Goal: Task Accomplishment & Management: Use online tool/utility

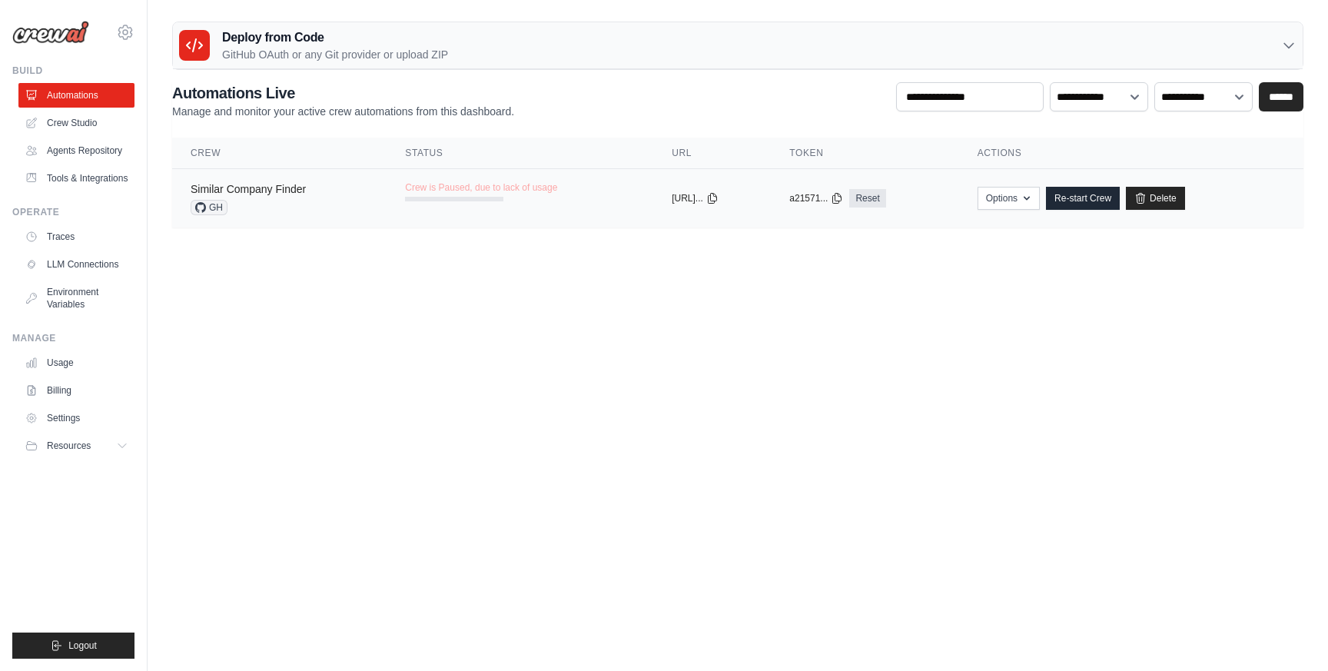
click at [258, 188] on link "Similar Company Finder" at bounding box center [248, 189] width 115 height 12
click at [517, 320] on body "[EMAIL_ADDRESS][DOMAIN_NAME] Settings Build Automations Resources Blog" at bounding box center [664, 335] width 1328 height 671
click at [1033, 198] on icon "button" at bounding box center [1027, 197] width 12 height 12
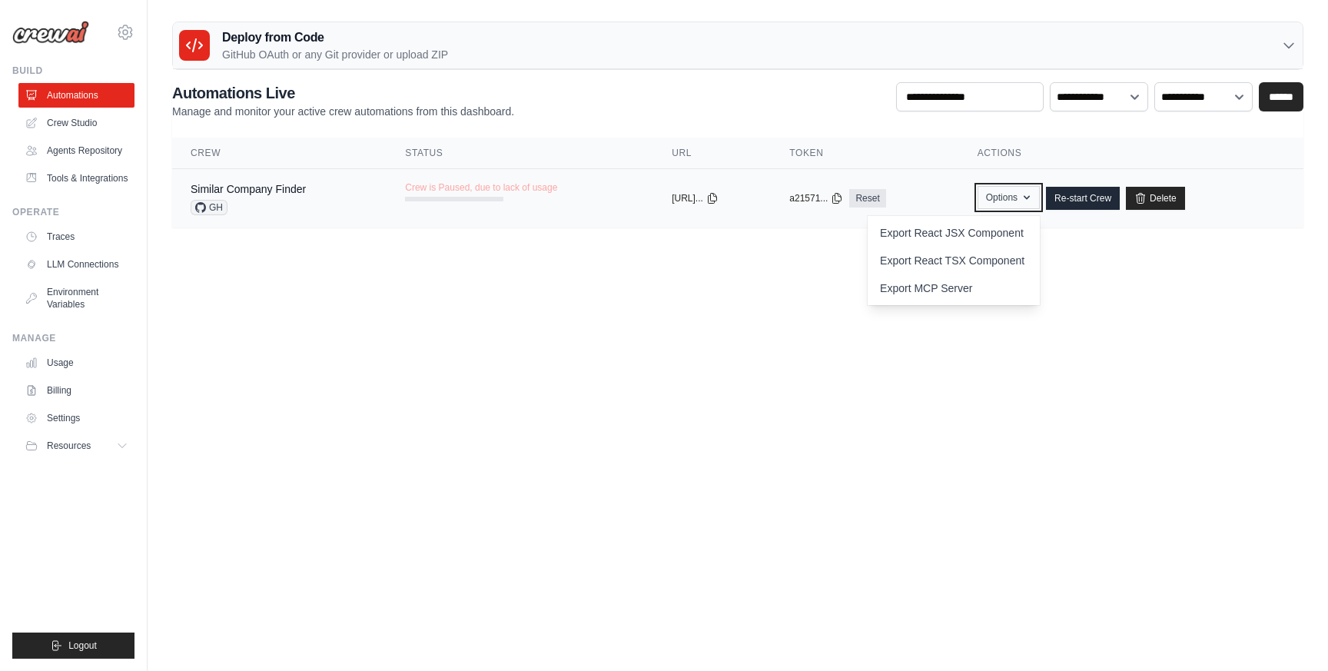
click at [1033, 198] on icon "button" at bounding box center [1027, 197] width 12 height 12
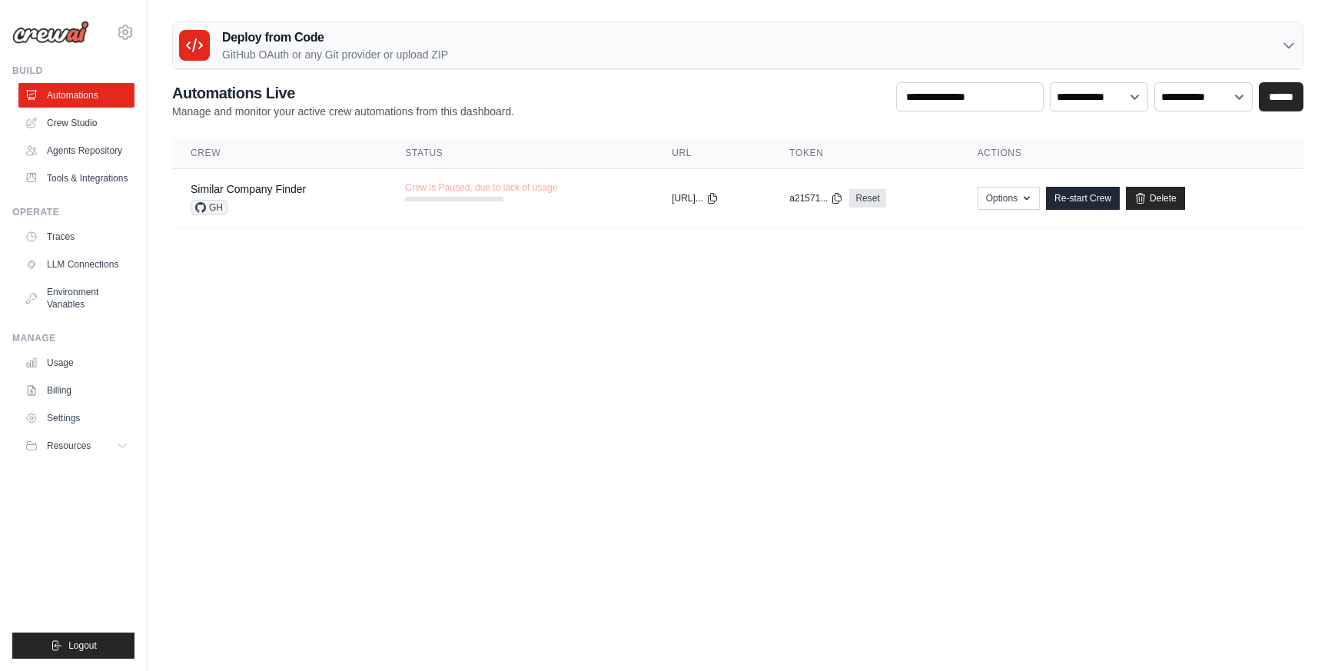
click at [587, 323] on body "[EMAIL_ADDRESS][DOMAIN_NAME] Settings Build Automations Resources Blog" at bounding box center [664, 335] width 1328 height 671
click at [596, 88] on div "**********" at bounding box center [737, 100] width 1131 height 37
click at [99, 126] on link "Crew Studio" at bounding box center [78, 123] width 116 height 25
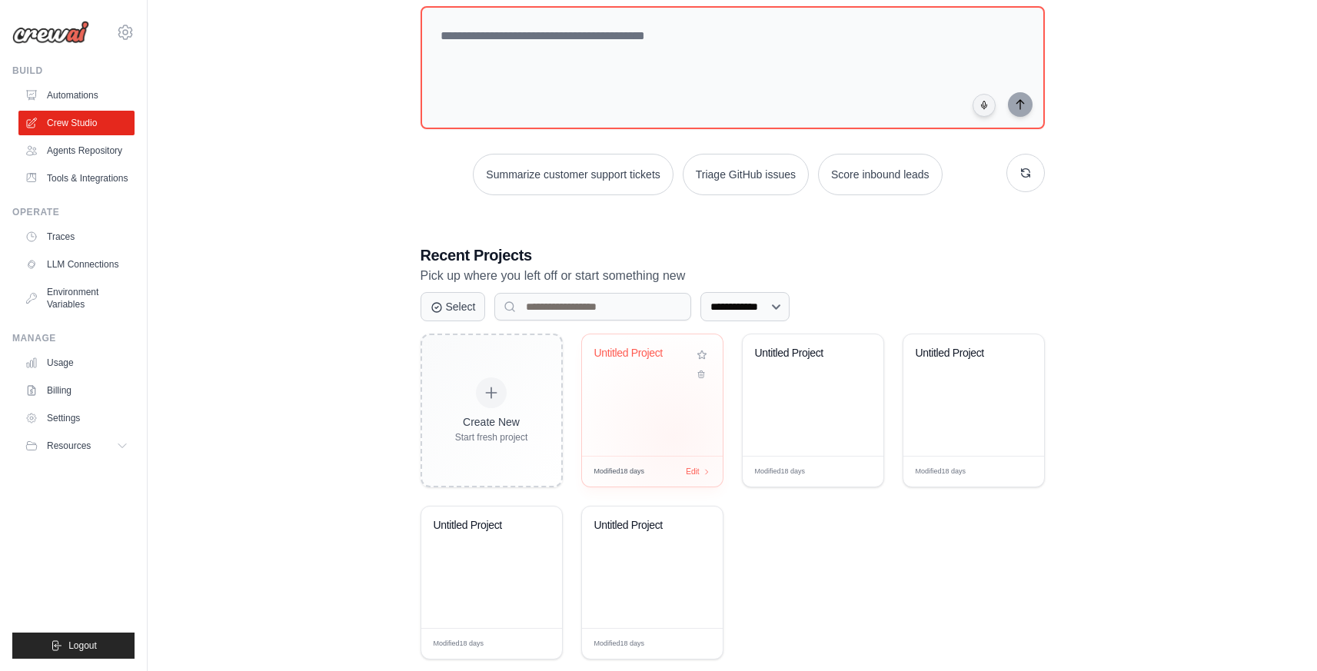
scroll to position [120, 0]
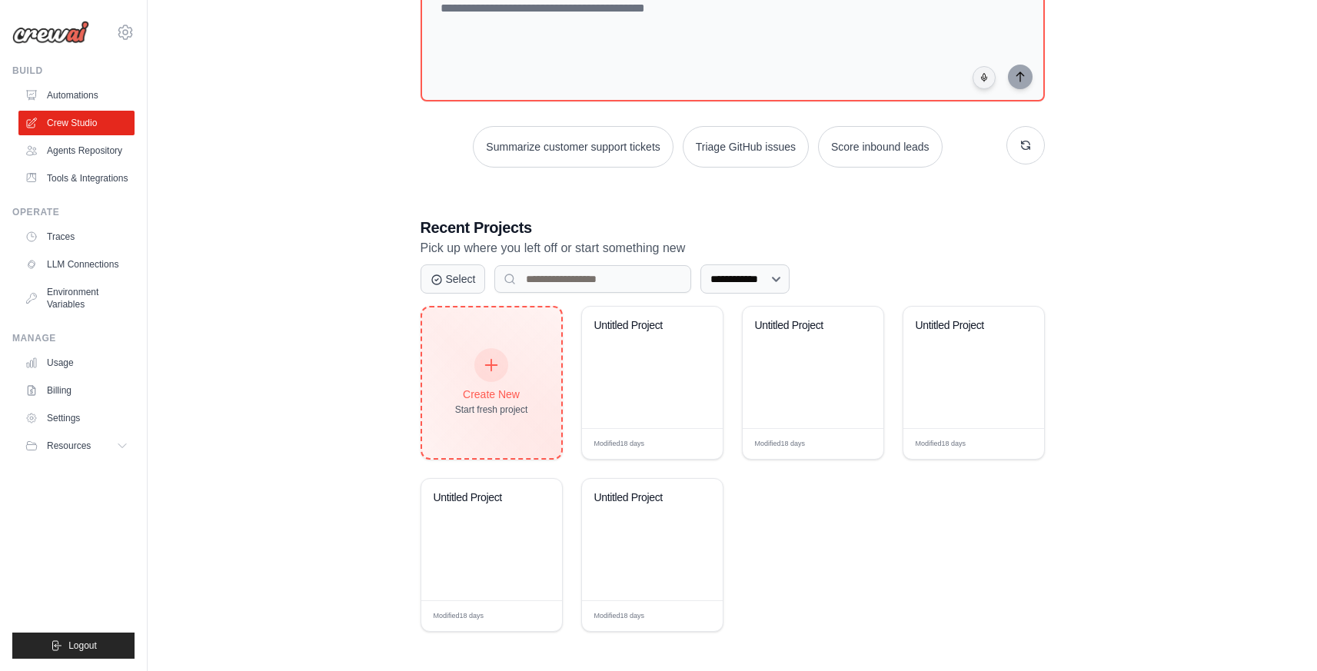
click at [527, 401] on div "Create New Start fresh project" at bounding box center [491, 383] width 73 height 66
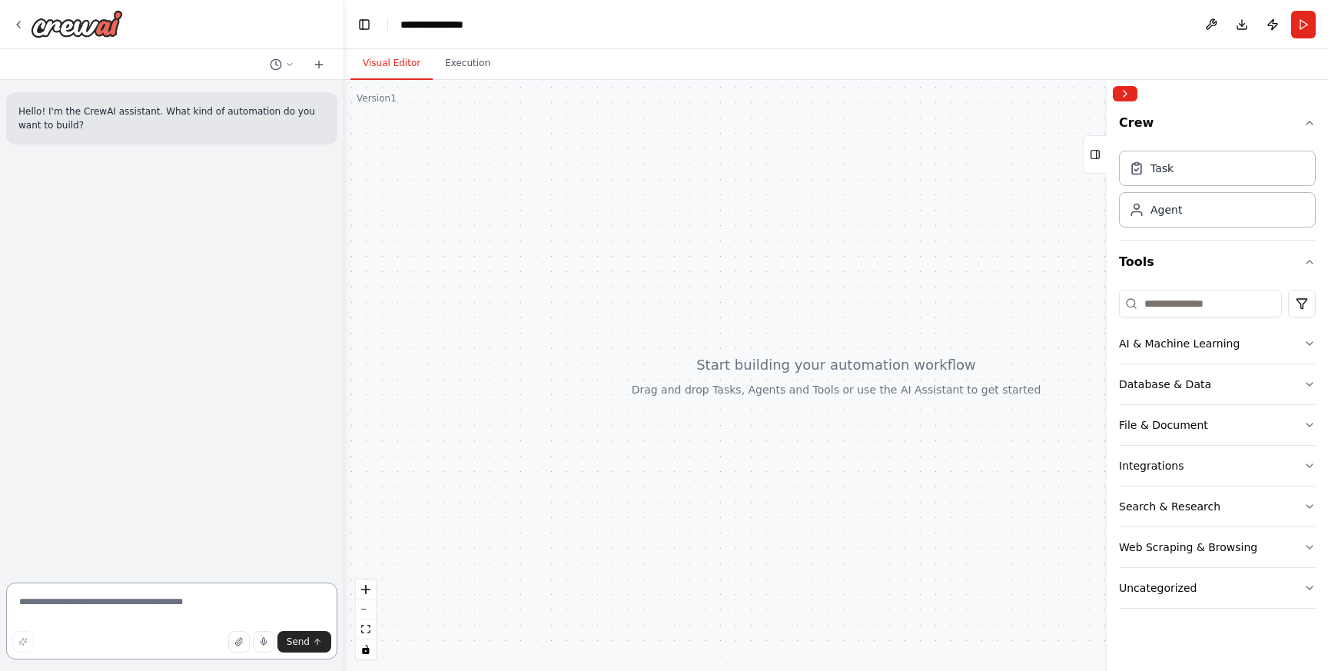
click at [115, 599] on textarea at bounding box center [171, 621] width 331 height 77
click at [693, 386] on div at bounding box center [836, 375] width 984 height 591
drag, startPoint x: 710, startPoint y: 341, endPoint x: 651, endPoint y: 324, distance: 61.6
click at [651, 324] on div at bounding box center [836, 375] width 984 height 591
drag, startPoint x: 810, startPoint y: 311, endPoint x: 724, endPoint y: 248, distance: 106.7
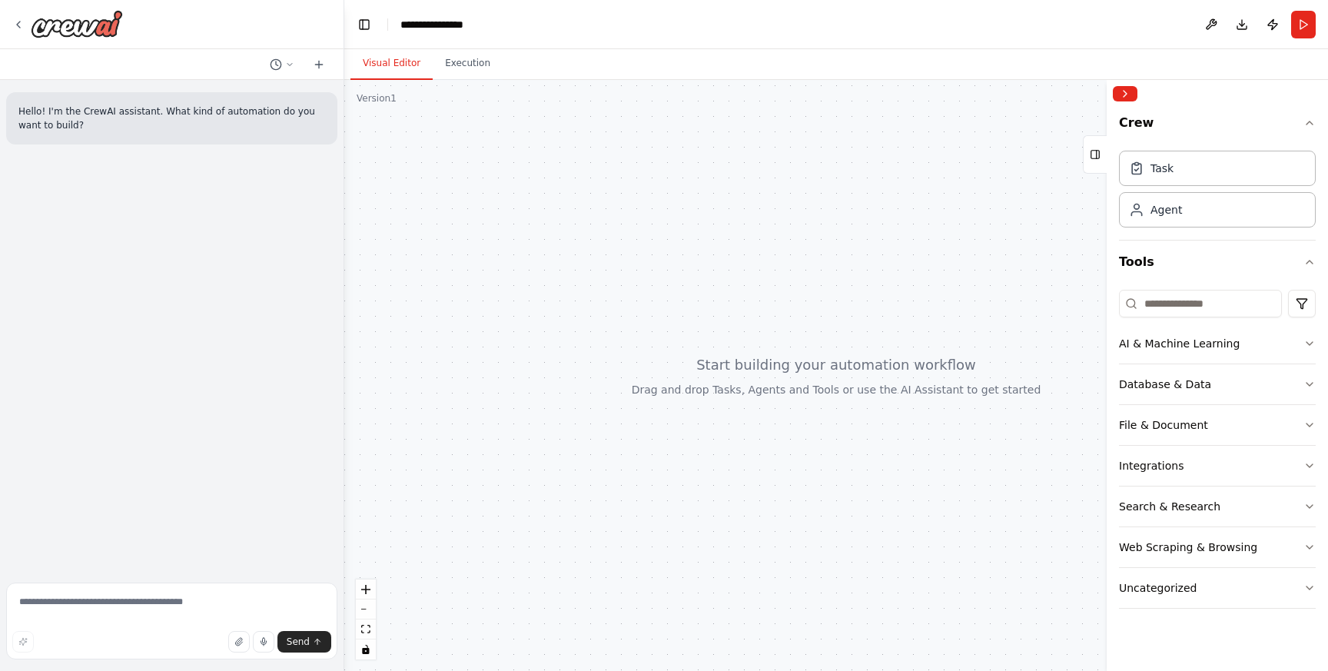
click at [724, 248] on div at bounding box center [836, 375] width 984 height 591
drag, startPoint x: 974, startPoint y: 456, endPoint x: 848, endPoint y: 357, distance: 159.9
click at [849, 367] on div at bounding box center [836, 375] width 984 height 591
drag, startPoint x: 848, startPoint y: 357, endPoint x: 660, endPoint y: 348, distance: 187.7
click at [667, 354] on div at bounding box center [836, 375] width 984 height 591
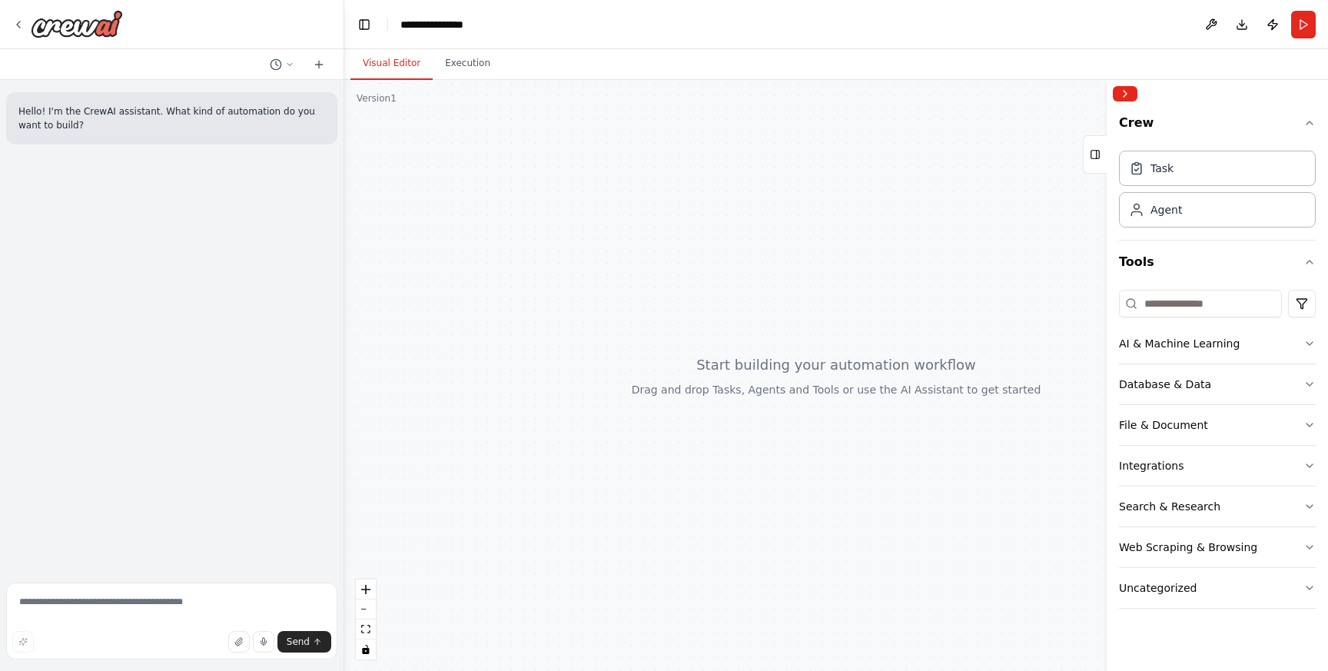
click at [637, 46] on header "**********" at bounding box center [836, 24] width 984 height 49
click at [317, 251] on div "Hello! I'm the CrewAI assistant. What kind of automation do you want to build?" at bounding box center [172, 328] width 344 height 497
drag, startPoint x: 578, startPoint y: 322, endPoint x: 568, endPoint y: 266, distance: 57.0
click at [569, 265] on div at bounding box center [836, 375] width 984 height 591
drag, startPoint x: 709, startPoint y: 412, endPoint x: 676, endPoint y: 331, distance: 87.6
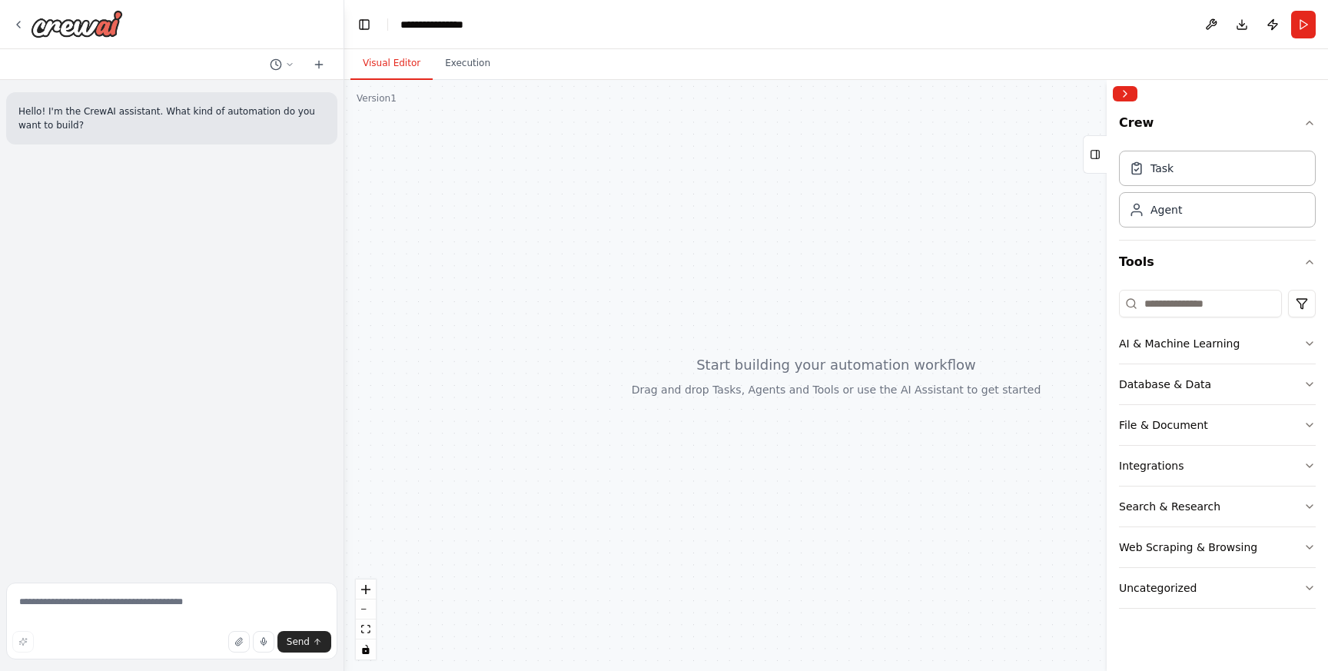
click at [682, 343] on div at bounding box center [836, 375] width 984 height 591
click at [543, 325] on div at bounding box center [836, 375] width 984 height 591
click at [88, 600] on textarea at bounding box center [171, 621] width 331 height 77
drag, startPoint x: 774, startPoint y: 405, endPoint x: 651, endPoint y: 354, distance: 133.3
click at [651, 354] on div at bounding box center [836, 375] width 984 height 591
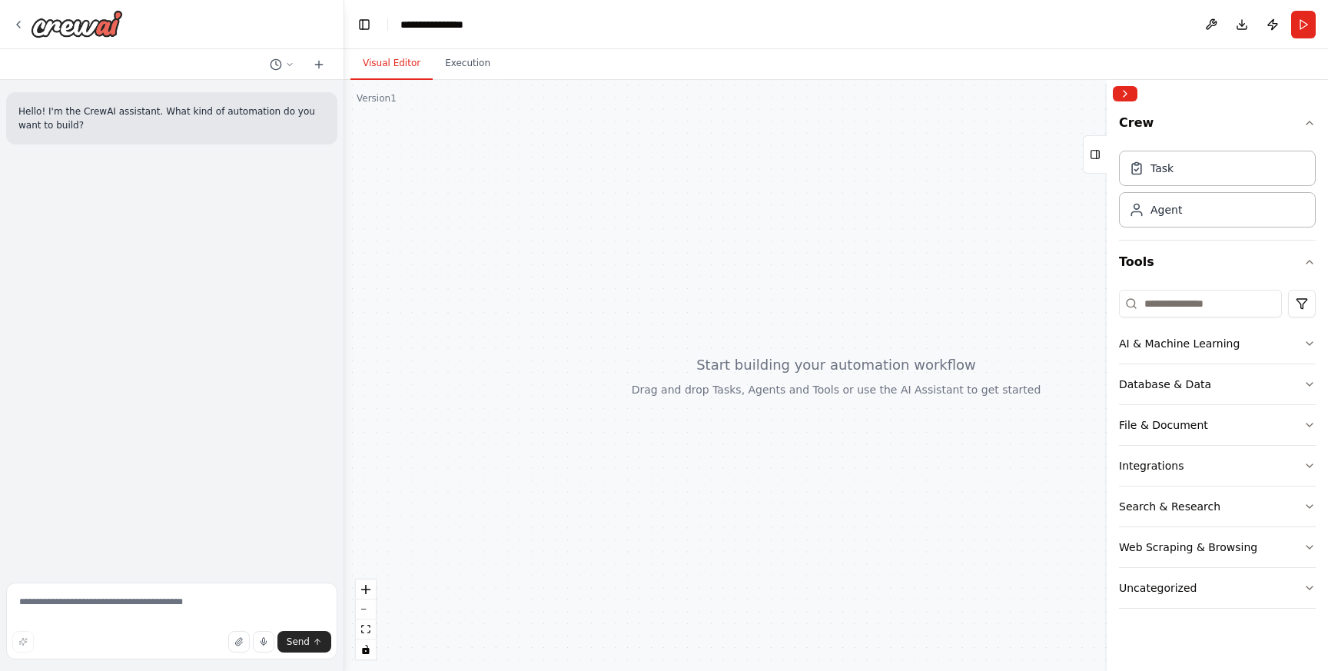
click at [703, 302] on div at bounding box center [836, 375] width 984 height 591
drag, startPoint x: 799, startPoint y: 287, endPoint x: 763, endPoint y: 311, distance: 43.3
click at [763, 311] on div at bounding box center [836, 375] width 984 height 591
drag, startPoint x: 738, startPoint y: 304, endPoint x: 929, endPoint y: 500, distance: 273.4
click at [929, 500] on div at bounding box center [836, 375] width 984 height 591
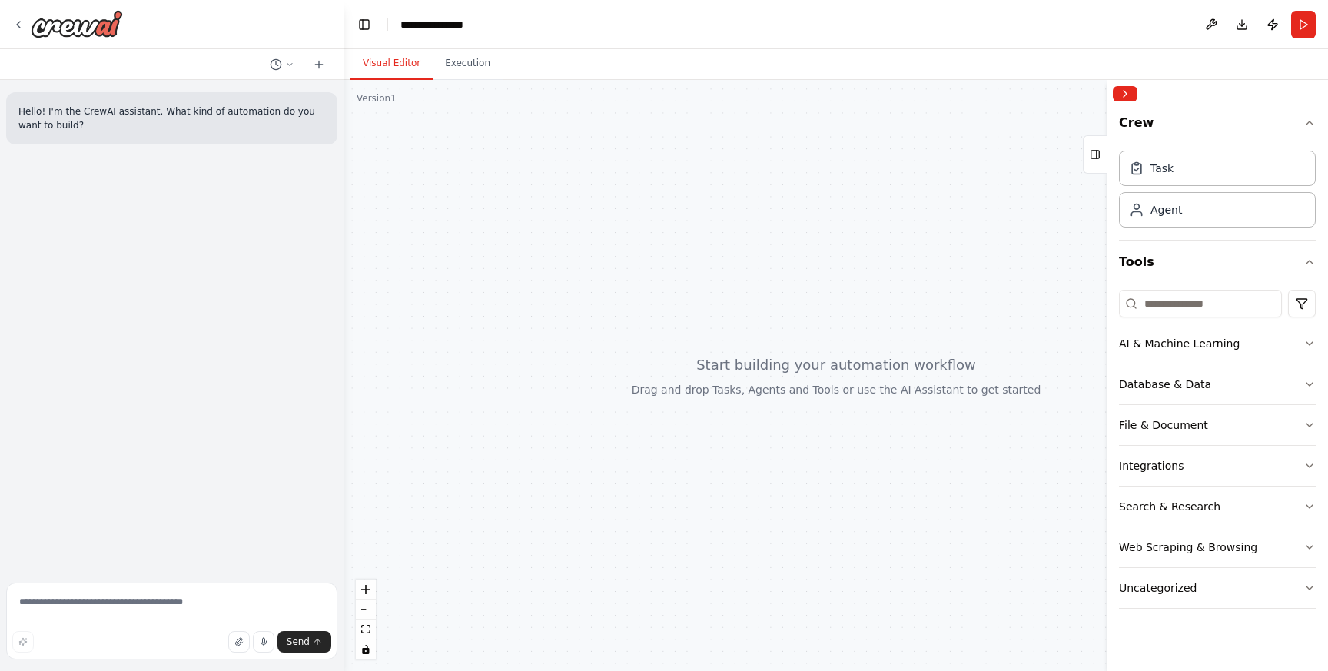
drag, startPoint x: 935, startPoint y: 492, endPoint x: 806, endPoint y: 434, distance: 141.4
click at [806, 434] on div at bounding box center [836, 375] width 984 height 591
click at [803, 431] on div at bounding box center [836, 375] width 984 height 591
drag, startPoint x: 842, startPoint y: 371, endPoint x: 760, endPoint y: 332, distance: 90.4
click at [763, 336] on div at bounding box center [836, 375] width 984 height 591
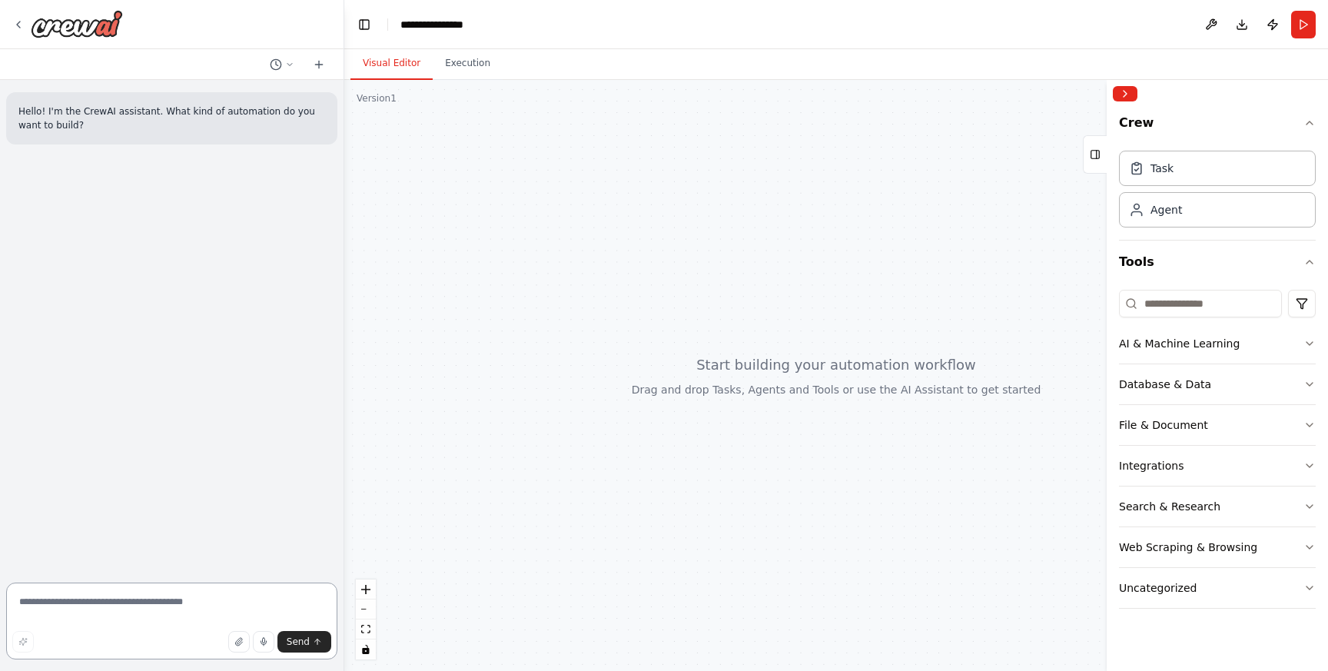
click at [130, 608] on textarea at bounding box center [171, 621] width 331 height 77
click at [616, 223] on div at bounding box center [836, 375] width 984 height 591
